Goal: Register for event/course

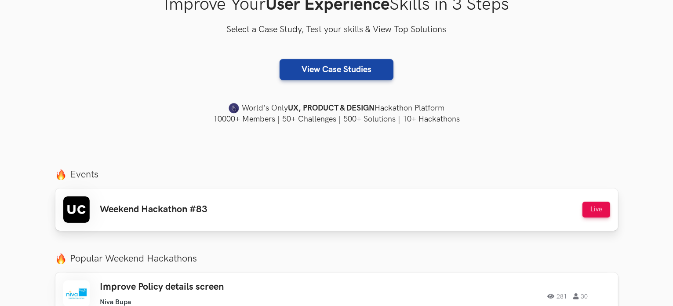
click at [307, 209] on div "Weekend Hackathon #83 Live" at bounding box center [336, 209] width 547 height 26
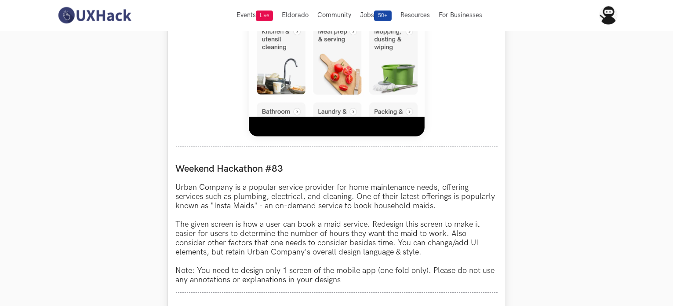
scroll to position [660, 0]
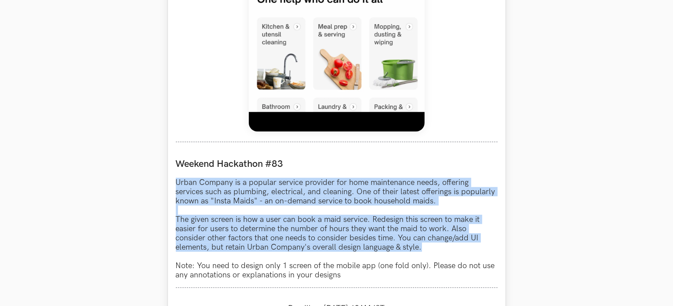
drag, startPoint x: 176, startPoint y: 183, endPoint x: 422, endPoint y: 253, distance: 256.1
click at [422, 253] on p "Urban Company is a popular service provider for home maintenance needs, offerin…" at bounding box center [337, 229] width 322 height 102
copy p "Urban Company is a popular service provider for home maintenance needs, offerin…"
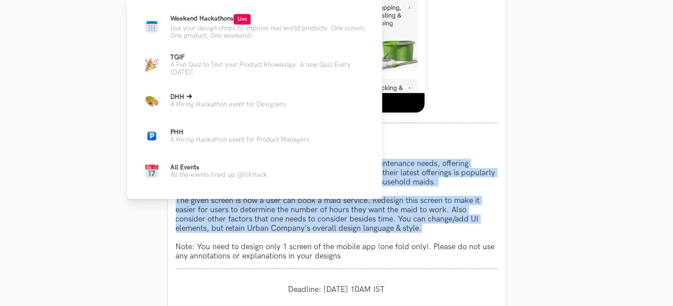
scroll to position [704, 0]
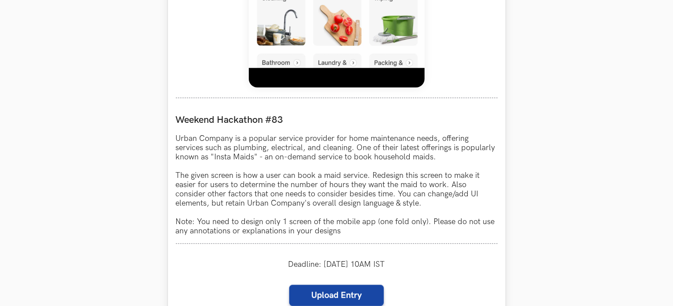
click at [340, 210] on p "Urban Company is a popular service provider for home maintenance needs, offerin…" at bounding box center [337, 185] width 322 height 102
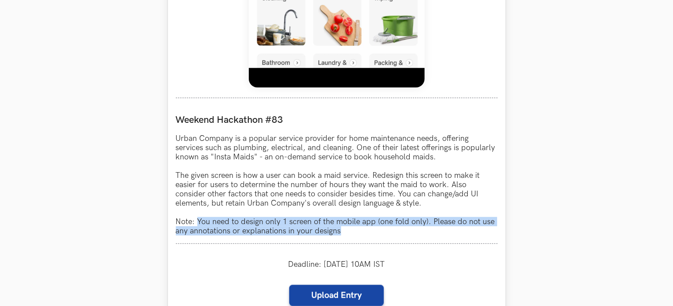
drag, startPoint x: 198, startPoint y: 221, endPoint x: 341, endPoint y: 234, distance: 143.1
click at [341, 234] on p "Urban Company is a popular service provider for home maintenance needs, offerin…" at bounding box center [337, 185] width 322 height 102
copy p "You need to design only 1 screen of the mobile app (one fold only). Please do n…"
